Goal: Task Accomplishment & Management: Manage account settings

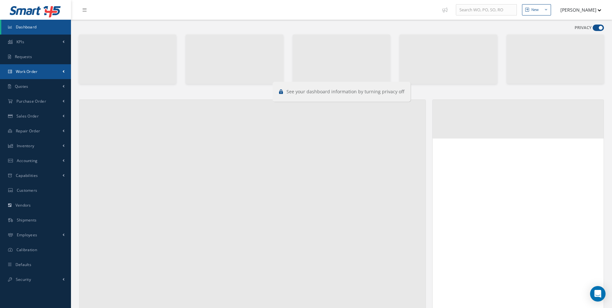
click at [30, 72] on span "Work Order" at bounding box center [27, 71] width 22 height 5
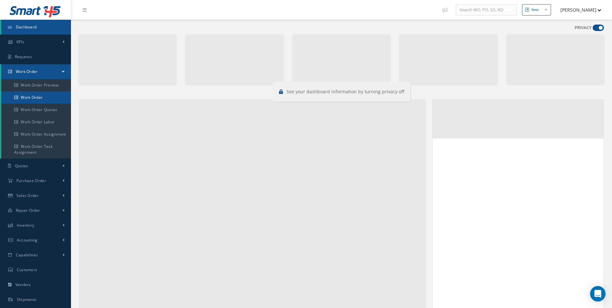
click at [29, 97] on link "Work Order" at bounding box center [36, 97] width 70 height 12
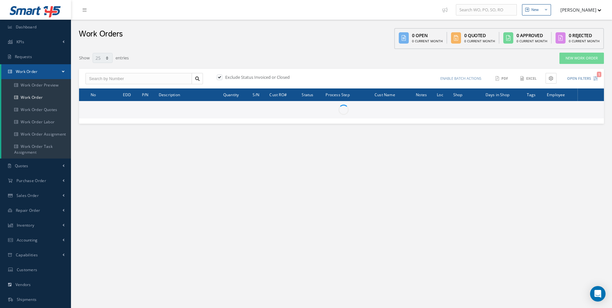
select select "25"
